Goal: Task Accomplishment & Management: Complete application form

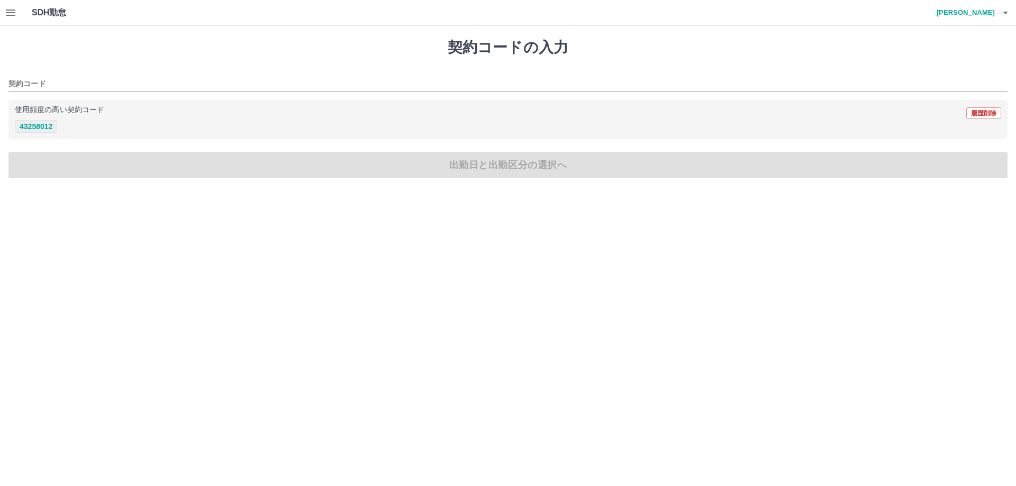
click at [45, 129] on button "43258012" at bounding box center [36, 126] width 42 height 13
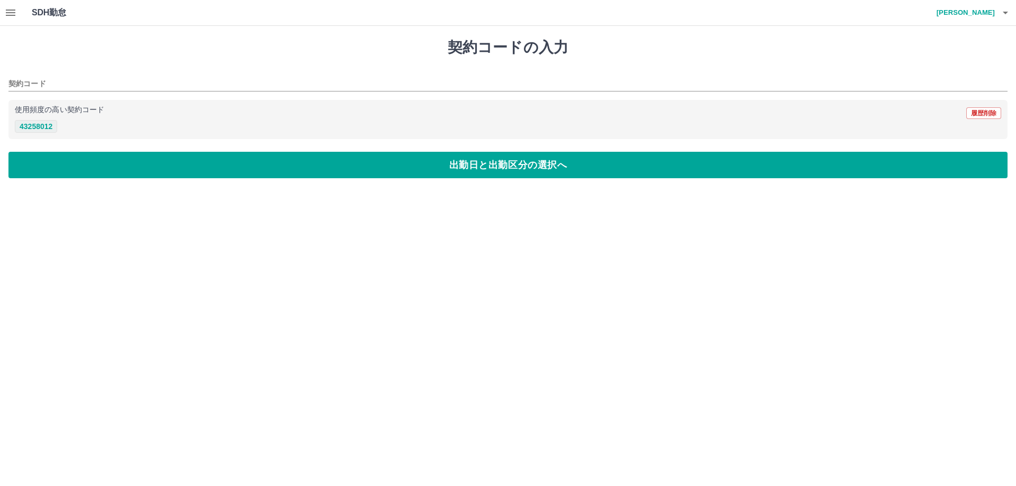
type input "********"
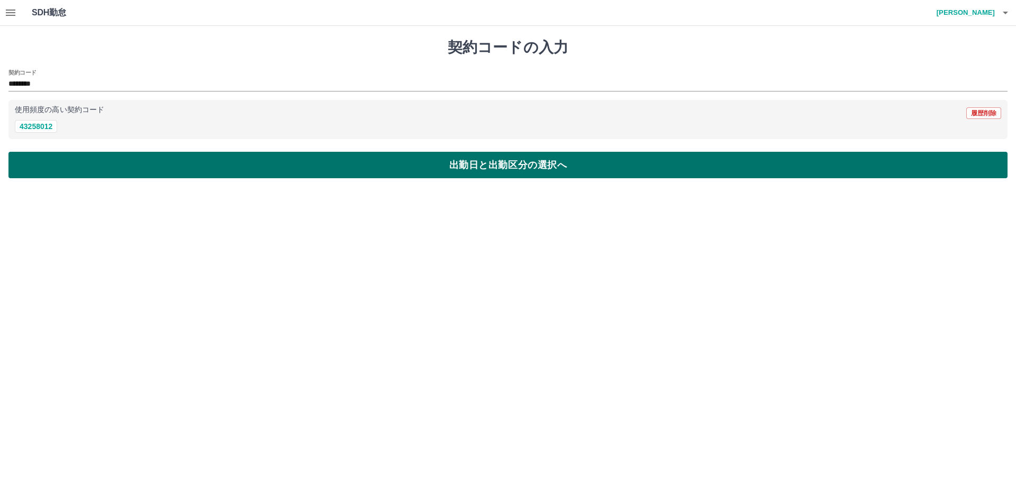
click at [85, 173] on button "出勤日と出勤区分の選択へ" at bounding box center [507, 165] width 999 height 26
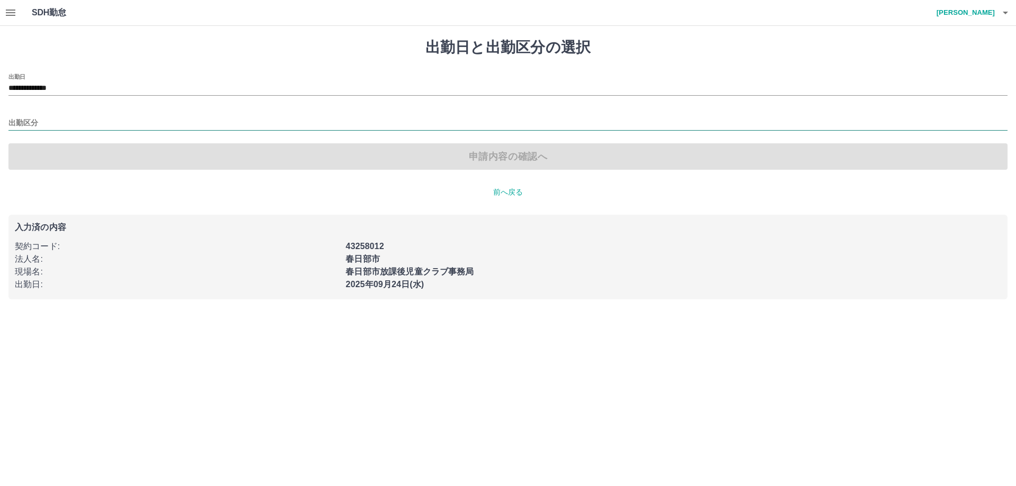
click at [52, 125] on input "出勤区分" at bounding box center [507, 123] width 999 height 13
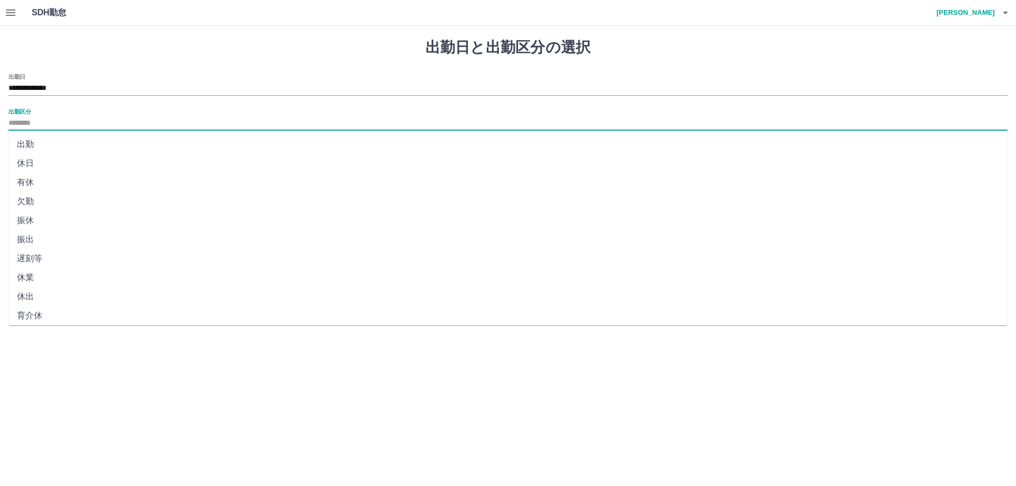
click at [28, 140] on li "出勤" at bounding box center [507, 144] width 999 height 19
type input "**"
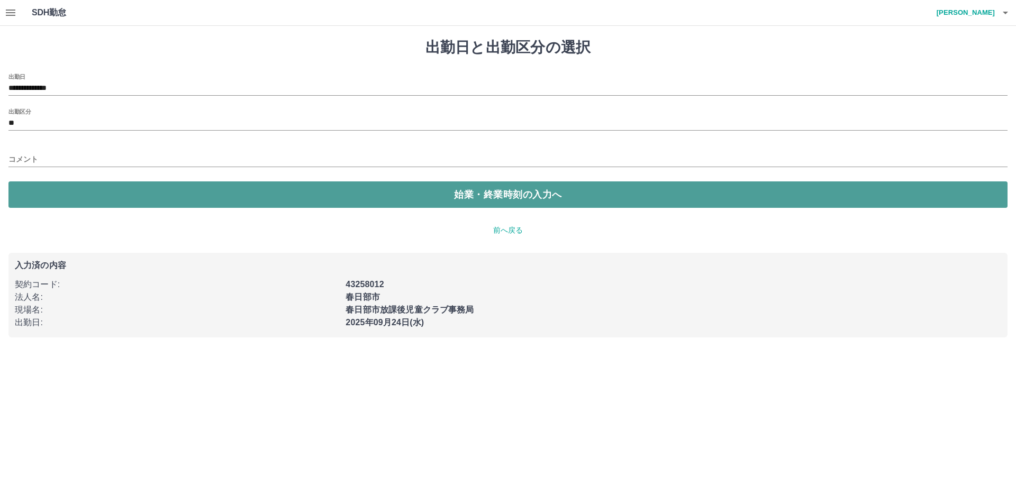
click at [93, 184] on button "始業・終業時刻の入力へ" at bounding box center [507, 194] width 999 height 26
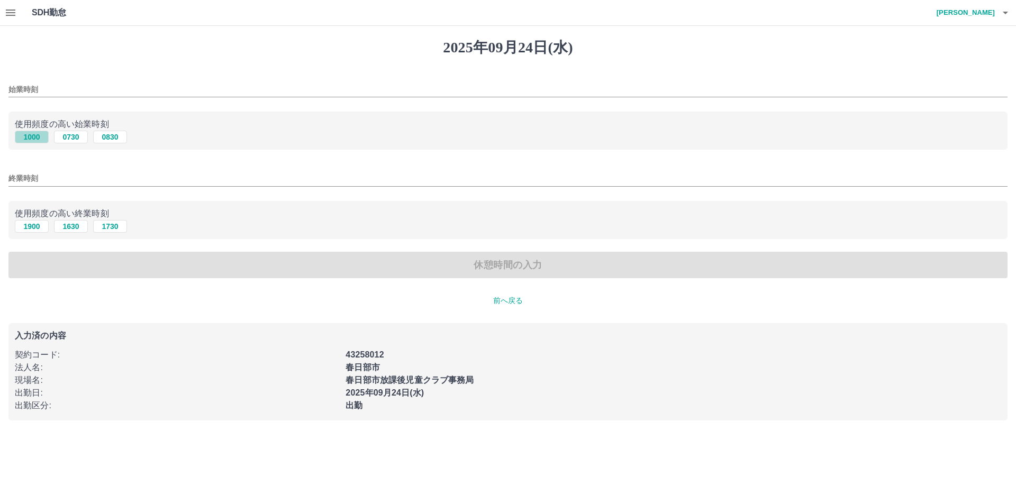
click at [30, 137] on button "1000" at bounding box center [32, 137] width 34 height 13
type input "****"
click at [37, 226] on button "1900" at bounding box center [32, 226] width 34 height 13
type input "****"
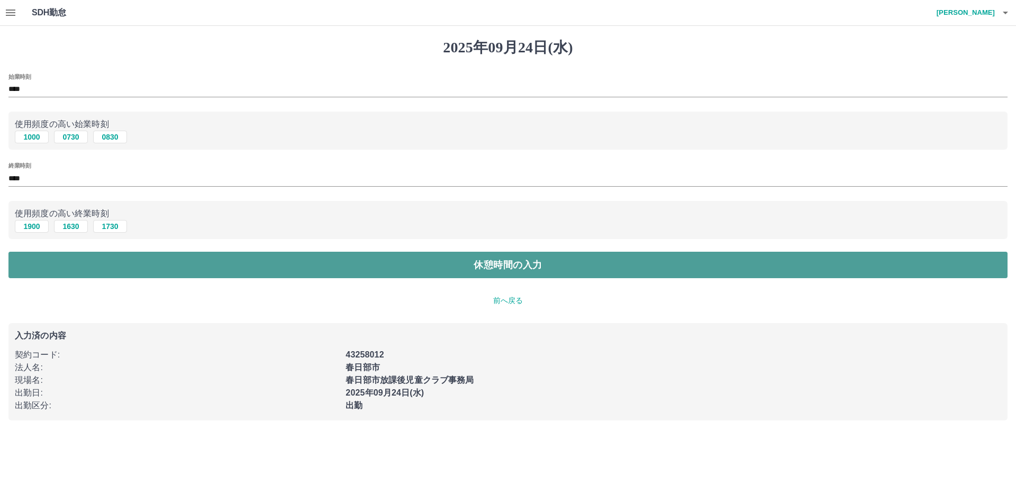
click at [96, 267] on button "休憩時間の入力" at bounding box center [507, 265] width 999 height 26
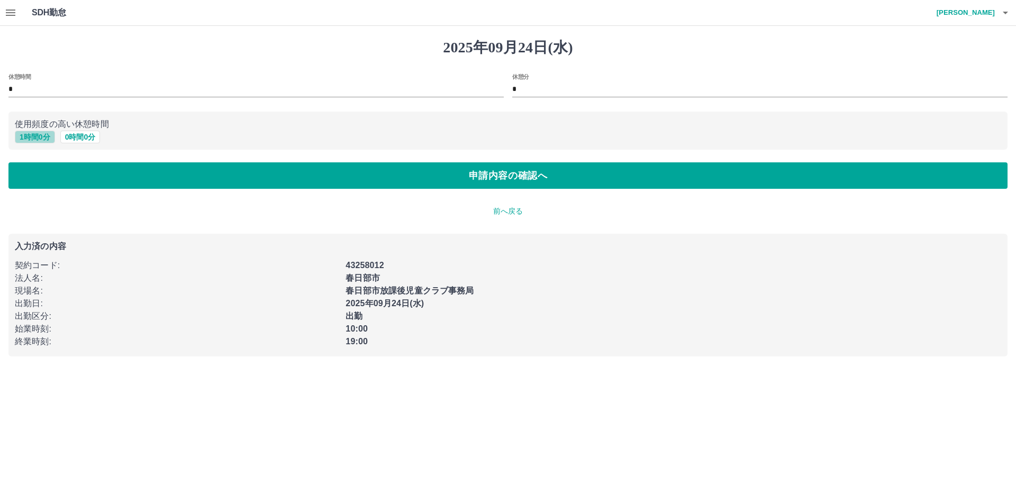
click at [35, 138] on button "1 時間 0 分" at bounding box center [35, 137] width 40 height 13
type input "*"
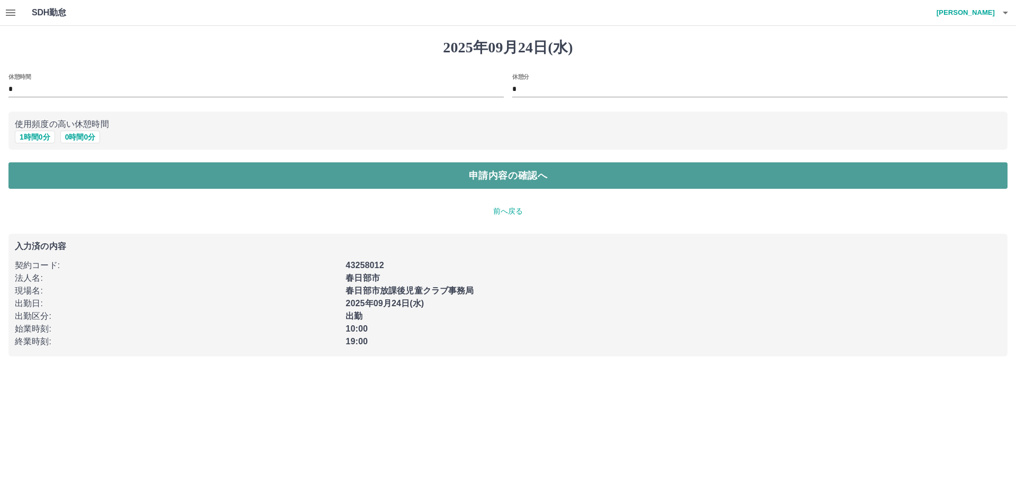
click at [49, 178] on button "申請内容の確認へ" at bounding box center [507, 175] width 999 height 26
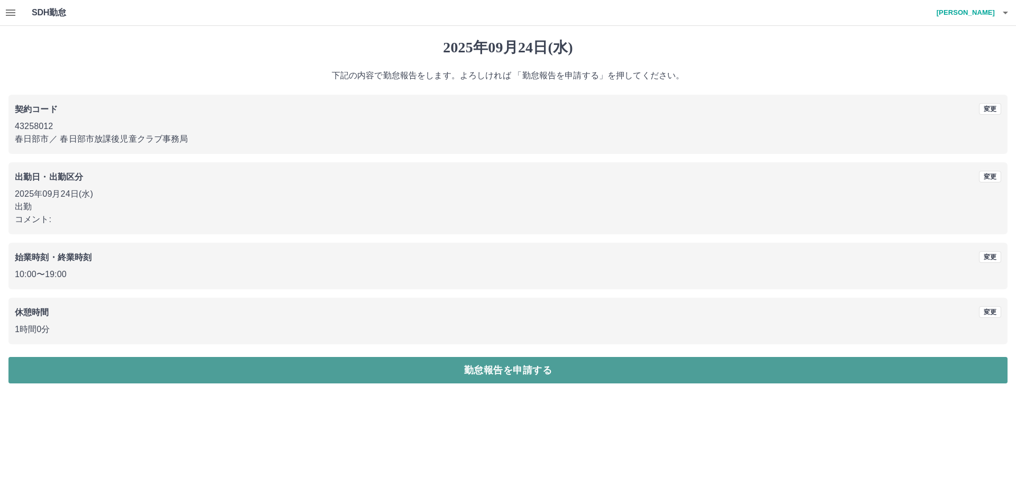
click at [503, 378] on button "勤怠報告を申請する" at bounding box center [507, 370] width 999 height 26
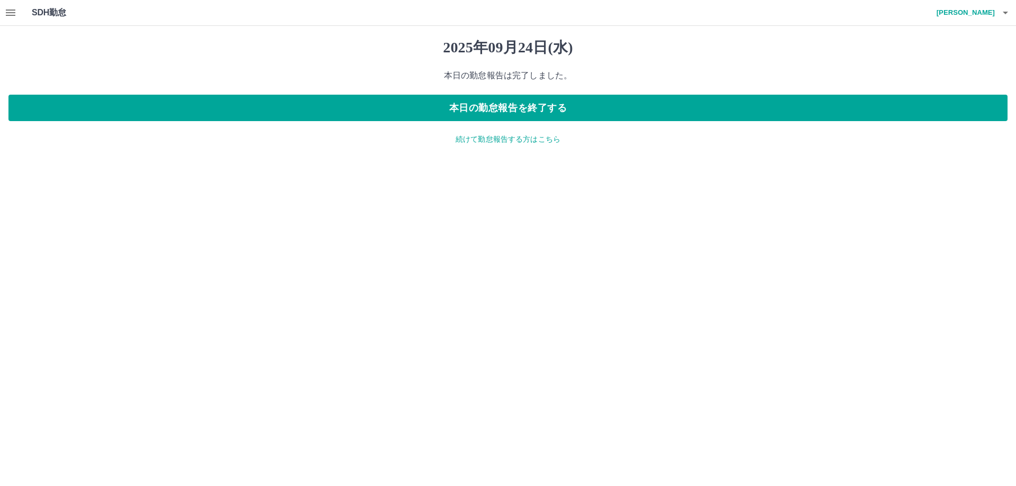
click at [14, 14] on icon "button" at bounding box center [10, 12] width 13 height 13
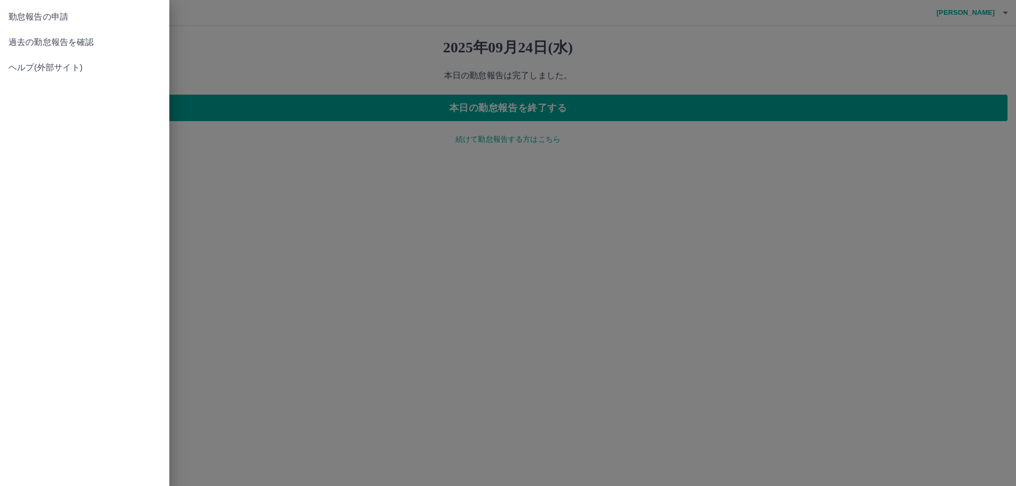
click at [46, 35] on link "過去の勤怠報告を確認" at bounding box center [84, 42] width 169 height 25
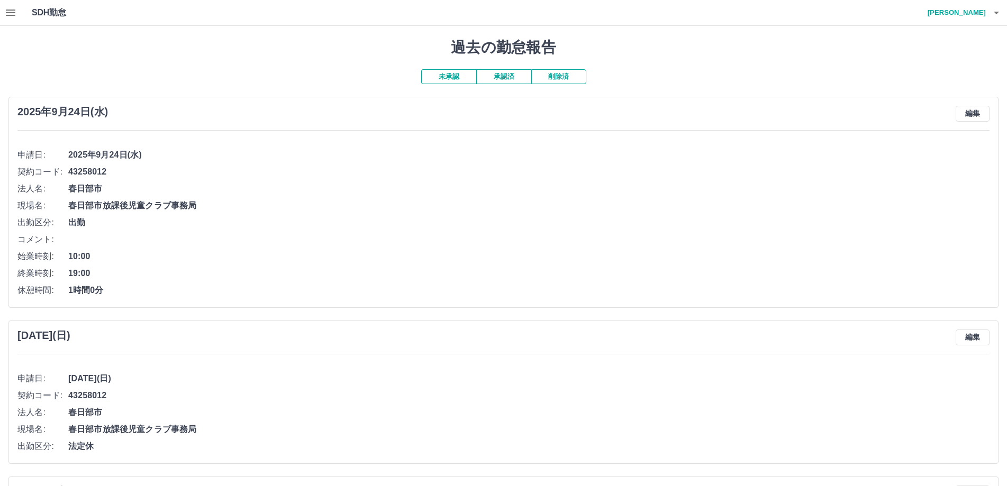
click at [505, 74] on button "承認済" at bounding box center [503, 76] width 55 height 15
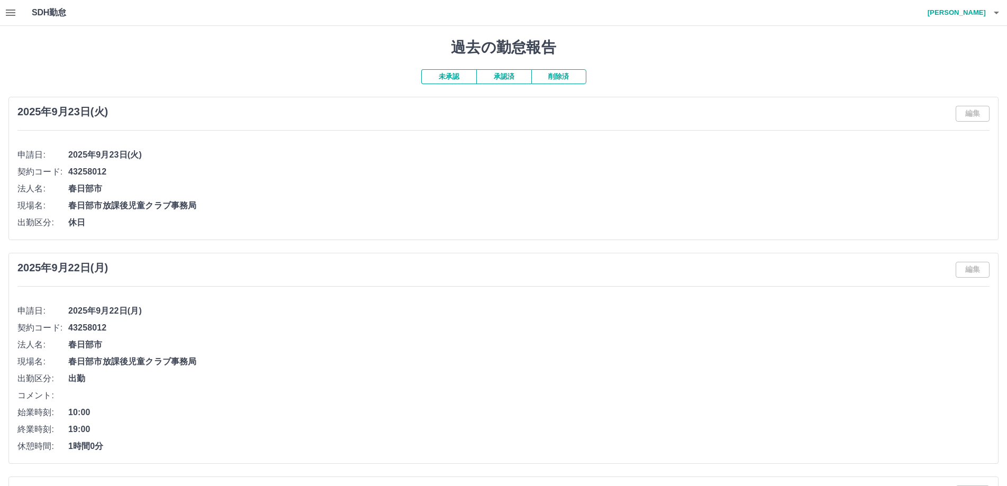
click at [973, 16] on h4 "[PERSON_NAME]" at bounding box center [953, 12] width 63 height 25
click at [951, 81] on li "ログアウト" at bounding box center [961, 77] width 94 height 19
